Goal: Information Seeking & Learning: Find specific page/section

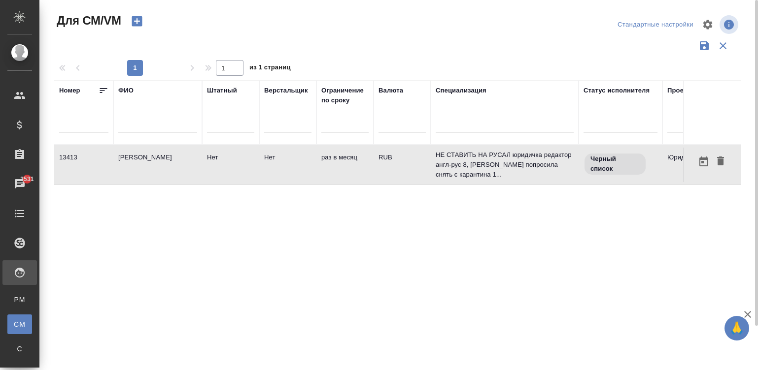
click at [583, 172] on div "Черный список" at bounding box center [620, 164] width 74 height 23
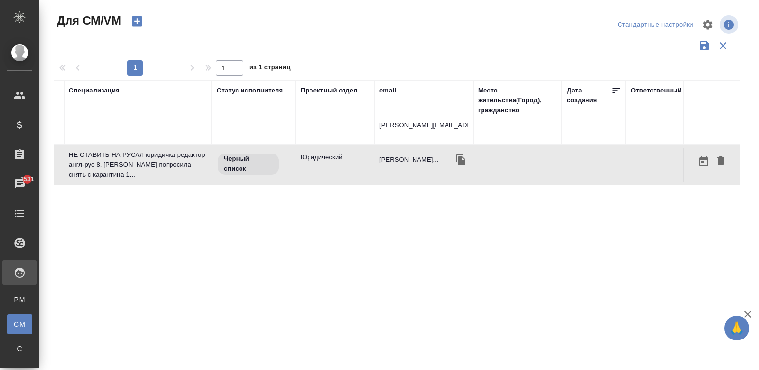
drag, startPoint x: 286, startPoint y: 172, endPoint x: 302, endPoint y: -10, distance: 182.9
click at [302, 0] on html "🙏 .cls-1 fill:#fff; AWATERA Малинина Мария m.malinina Клиенты Спецификации Зака…" at bounding box center [379, 185] width 759 height 370
click at [279, 177] on td "Черный список" at bounding box center [254, 165] width 84 height 34
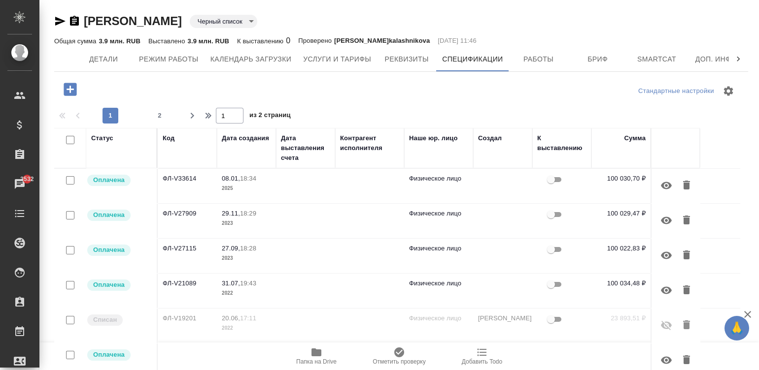
click at [384, 190] on td at bounding box center [369, 186] width 69 height 34
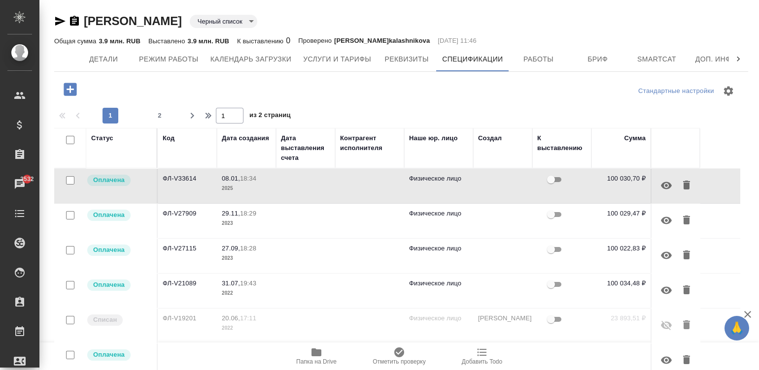
drag, startPoint x: 646, startPoint y: 288, endPoint x: 299, endPoint y: 369, distance: 356.3
click at [392, 305] on tr "Оплачена ФЛ-V21089 31.07, 19:43 2022 Физическое лицо 100 034,48 ₽" at bounding box center [397, 291] width 686 height 35
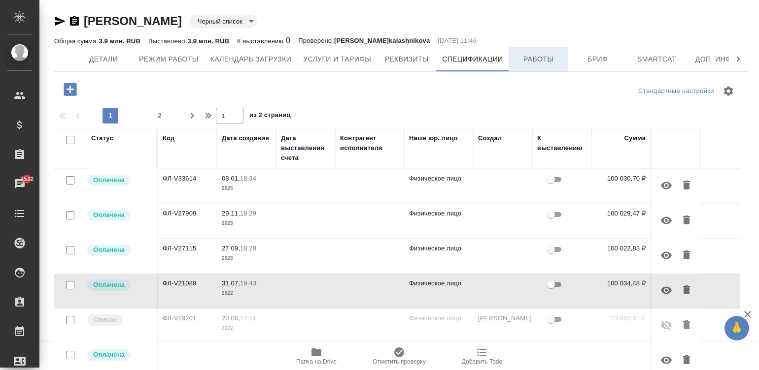
click at [530, 57] on span "Работы" at bounding box center [538, 59] width 47 height 12
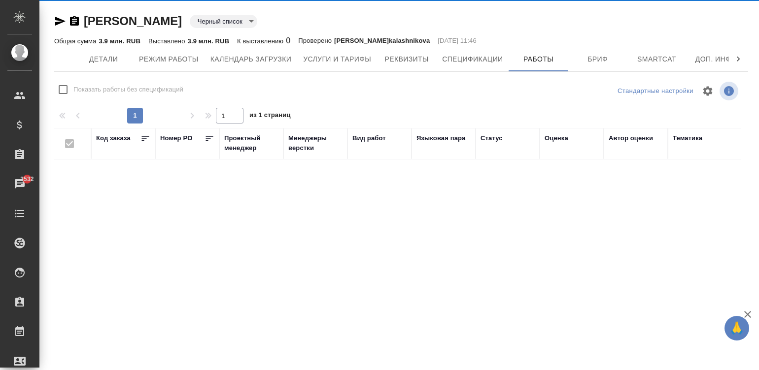
checkbox input "false"
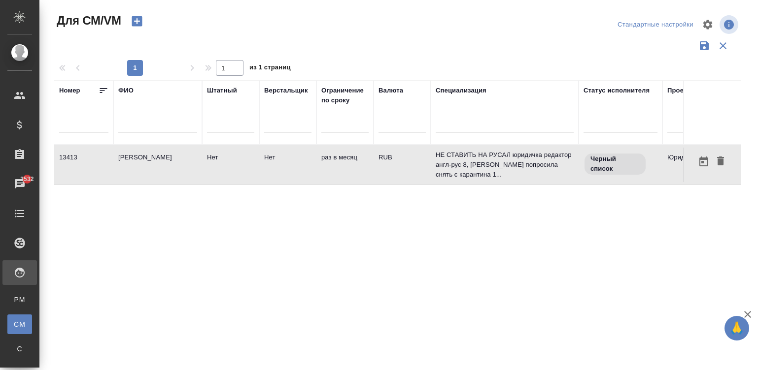
scroll to position [0, 366]
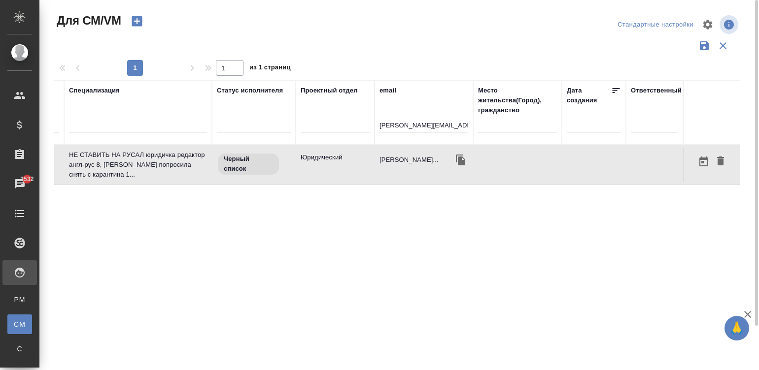
click at [429, 124] on input "natalia.demchenko@gmail.com" at bounding box center [423, 126] width 89 height 12
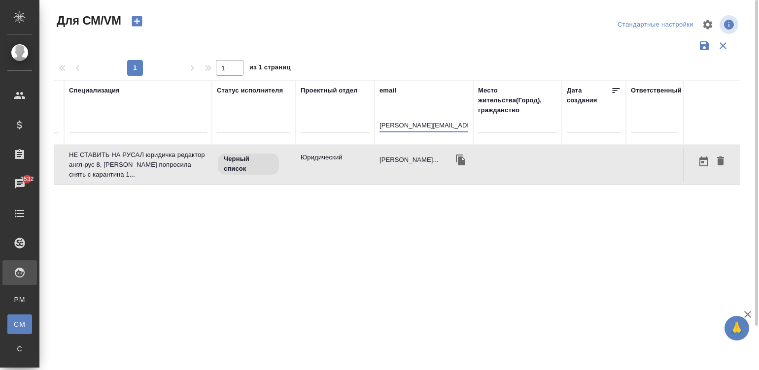
click at [429, 124] on input "natalia.demchenko@gmail.com" at bounding box center [423, 126] width 89 height 12
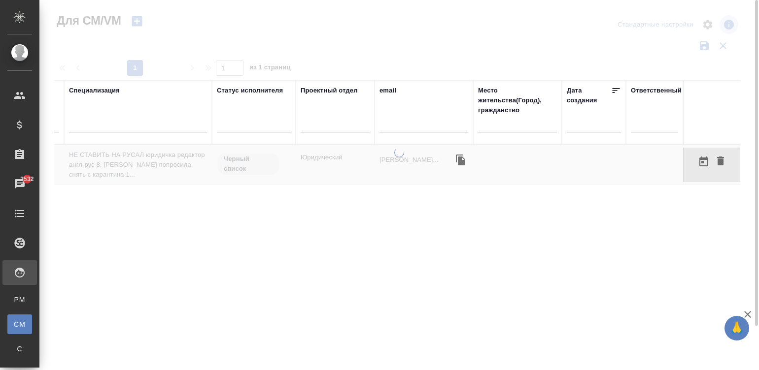
click at [150, 258] on div at bounding box center [398, 259] width 719 height 223
click at [177, 195] on div at bounding box center [398, 259] width 719 height 223
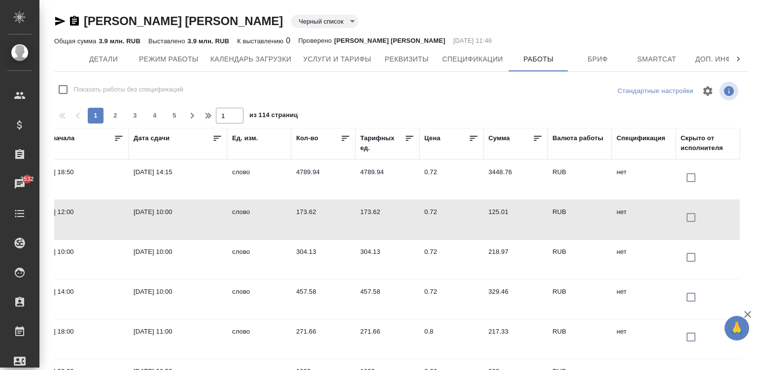
scroll to position [0, 785]
